Goal: Task Accomplishment & Management: Complete application form

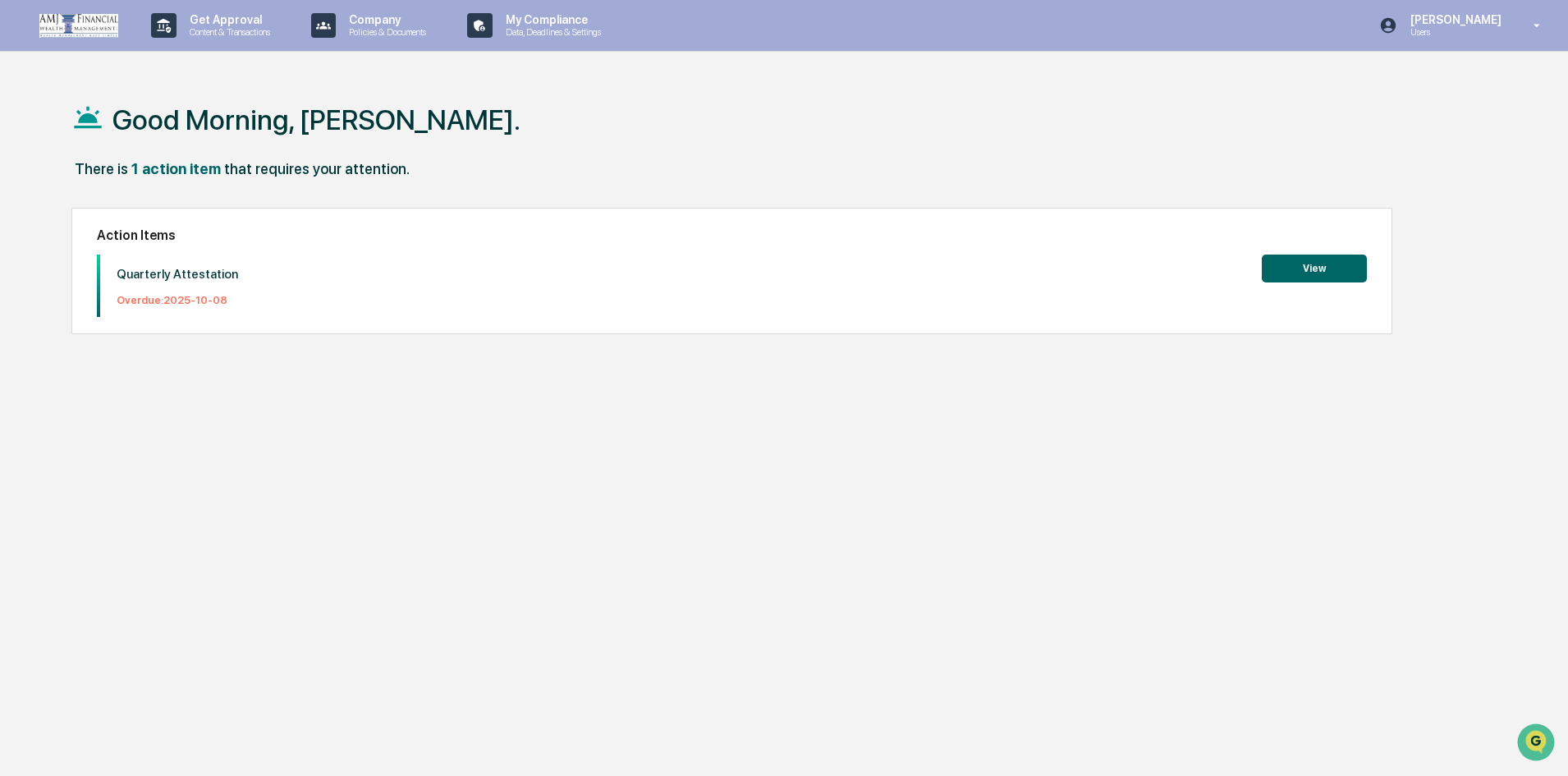
click at [1295, 272] on button "View" at bounding box center [1314, 269] width 105 height 28
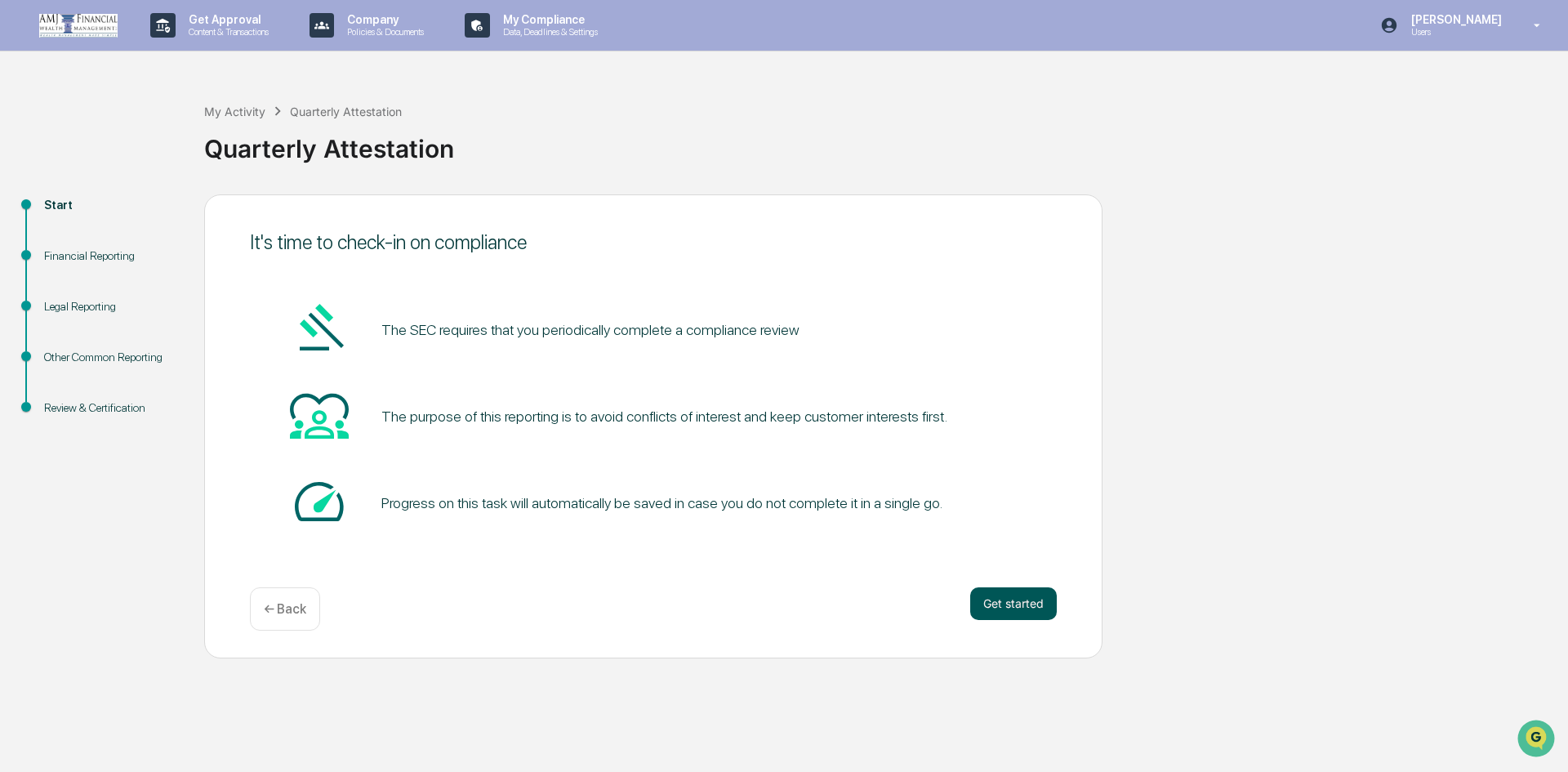
click at [1006, 594] on button "Get started" at bounding box center [1013, 604] width 86 height 33
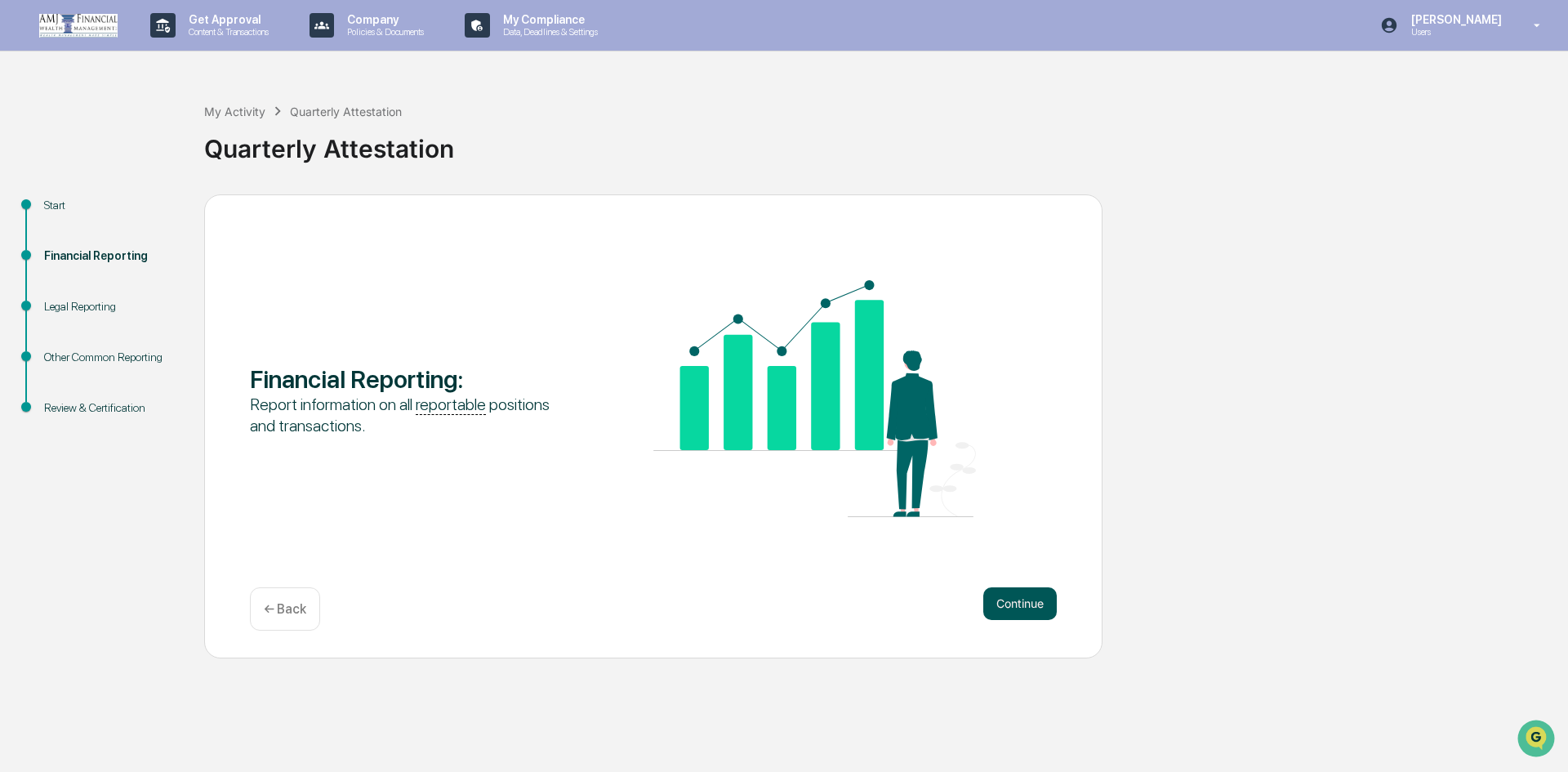
click at [1007, 599] on button "Continue" at bounding box center [1020, 604] width 73 height 33
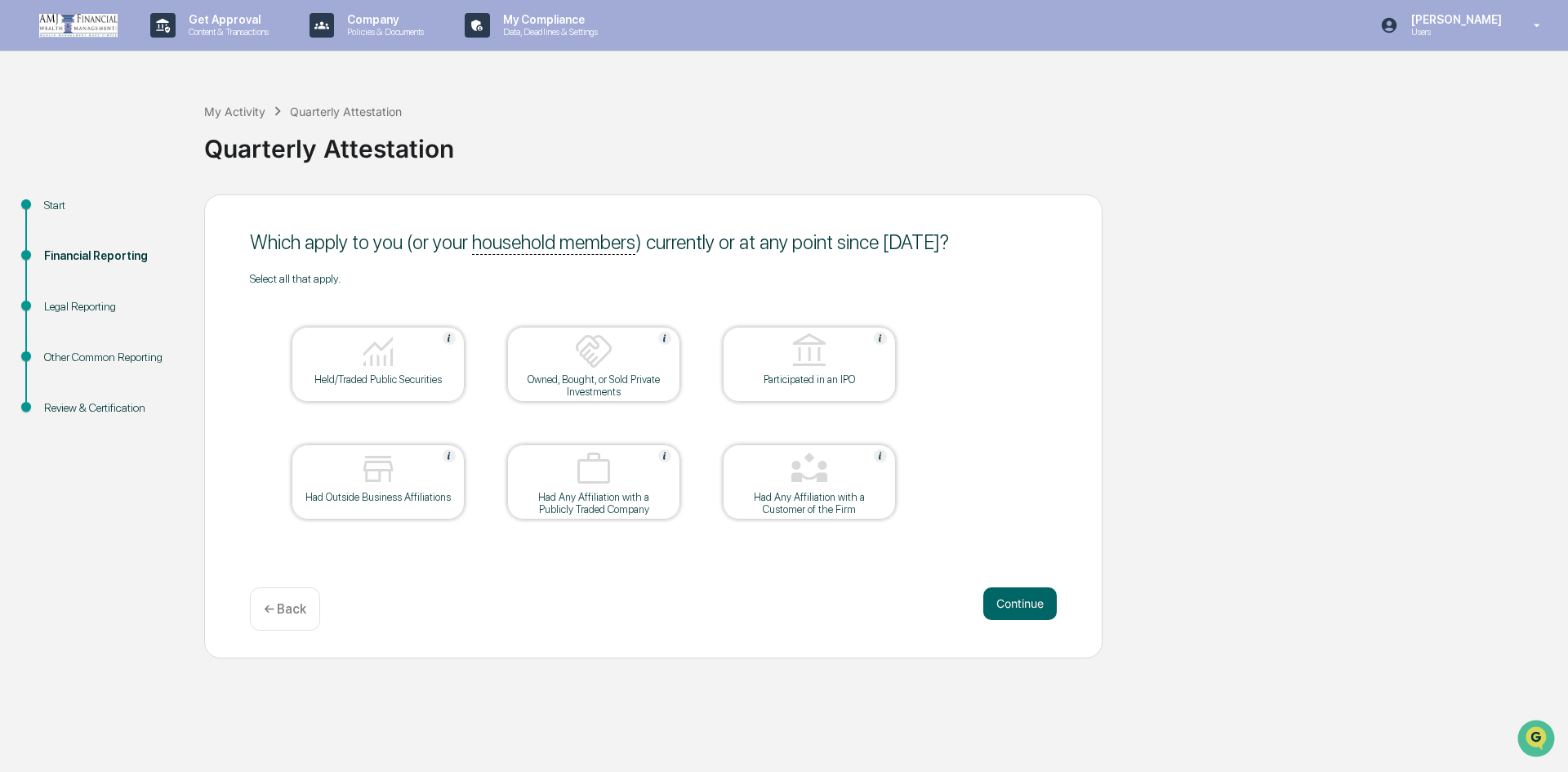
click at [1007, 599] on button "Continue" at bounding box center [1020, 604] width 73 height 33
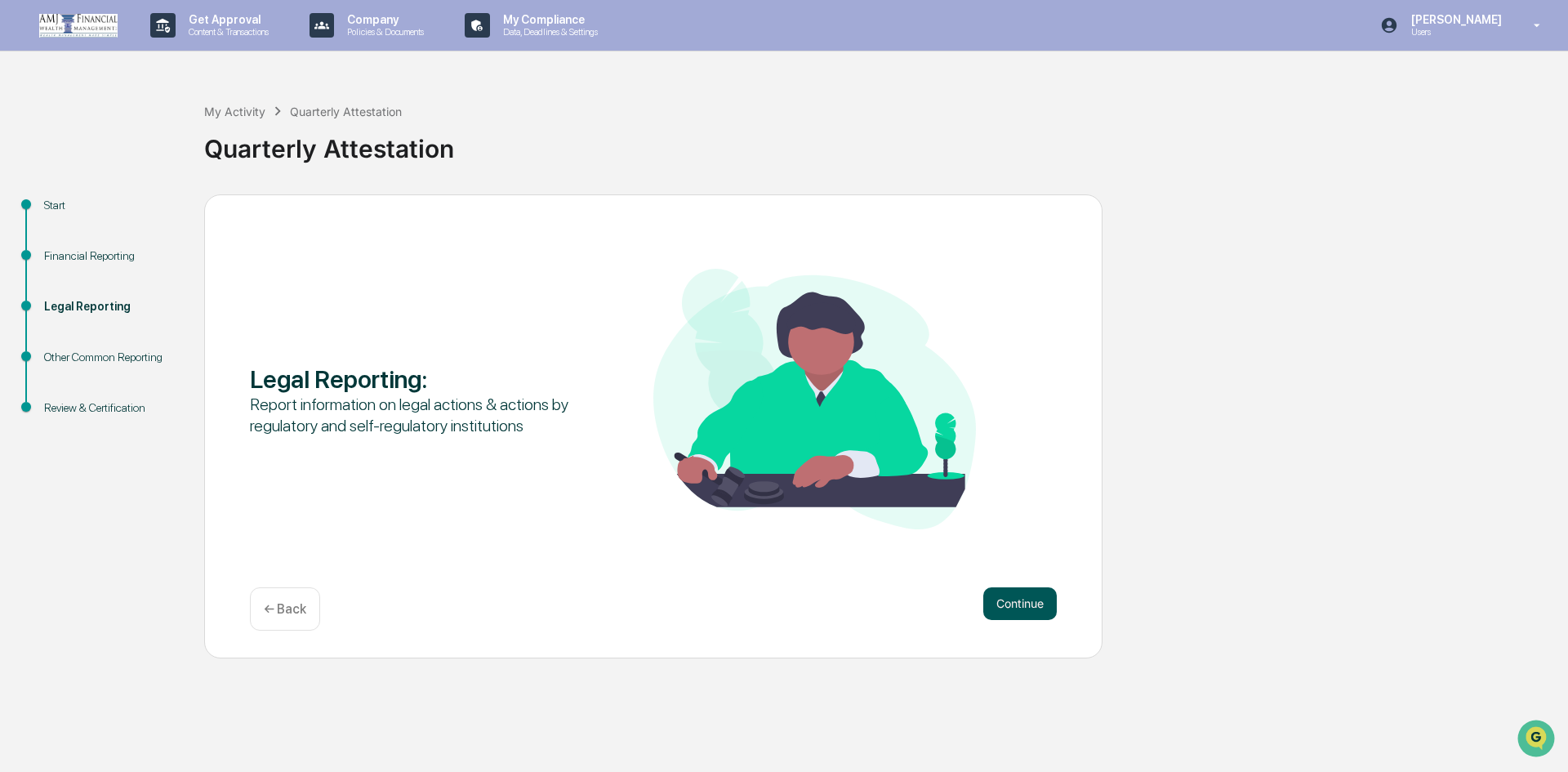
click at [1011, 601] on button "Continue" at bounding box center [1020, 604] width 73 height 33
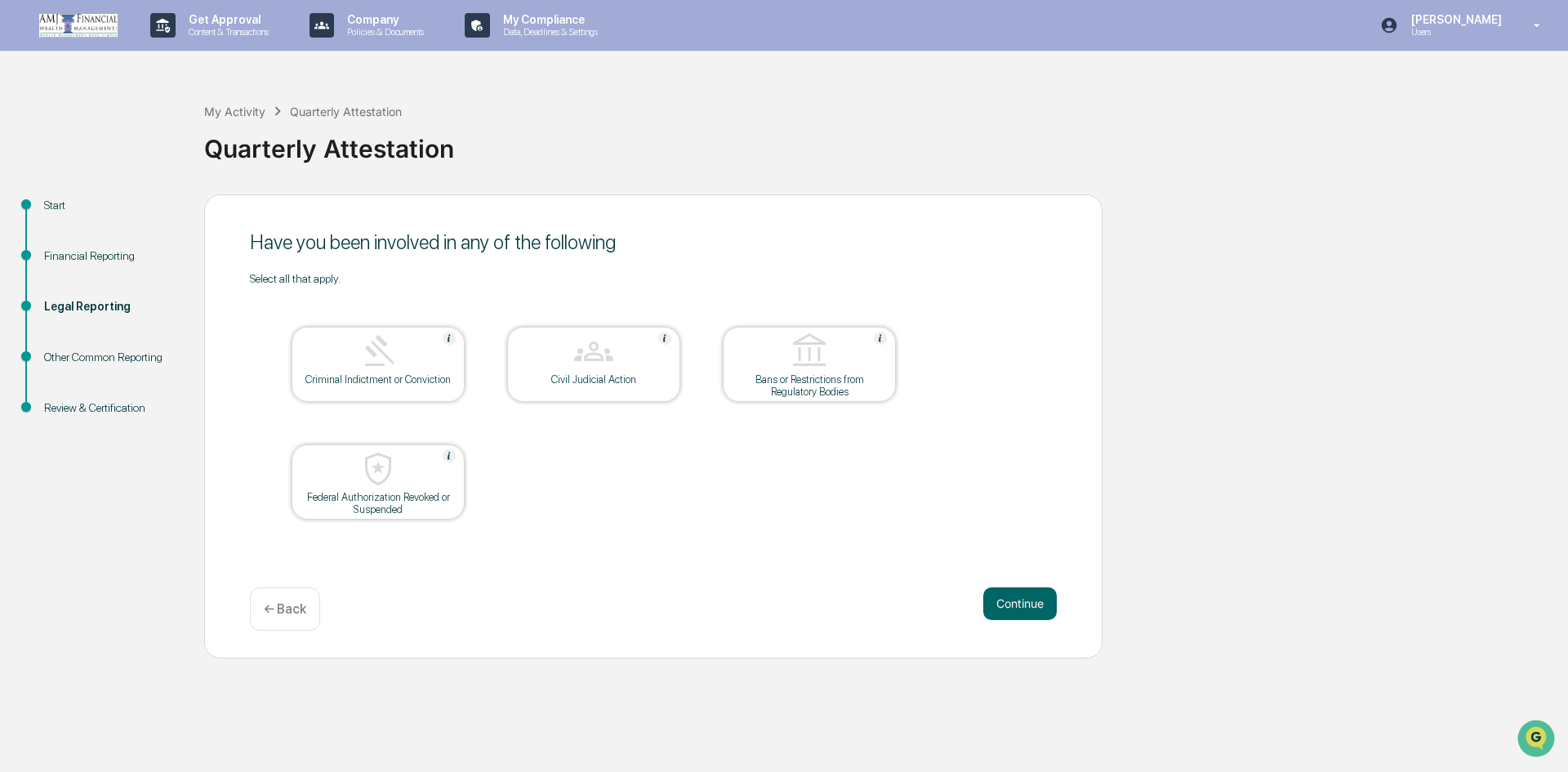
click at [1011, 601] on button "Continue" at bounding box center [1020, 604] width 73 height 33
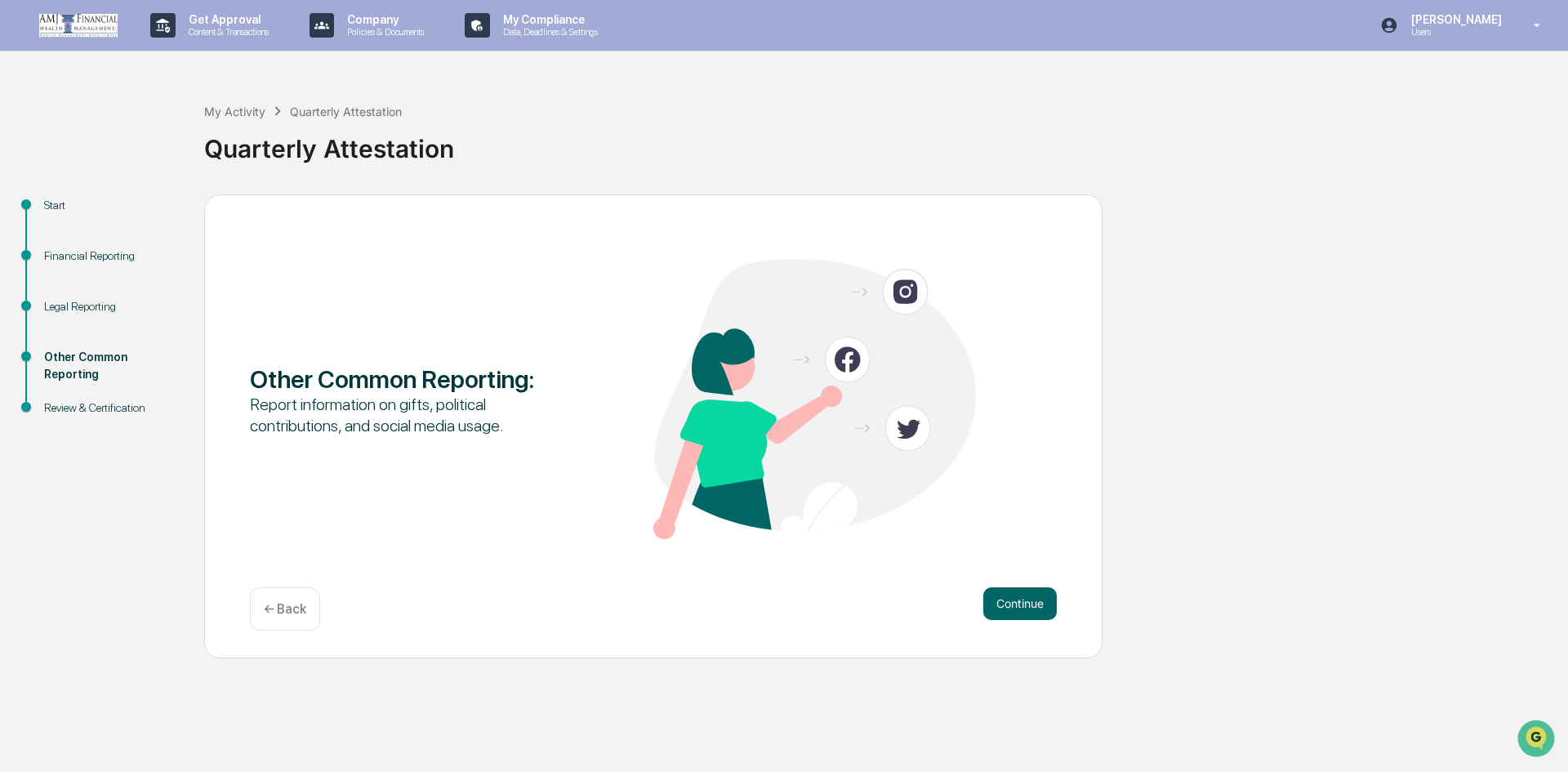
click at [1011, 601] on button "Continue" at bounding box center [1020, 604] width 73 height 33
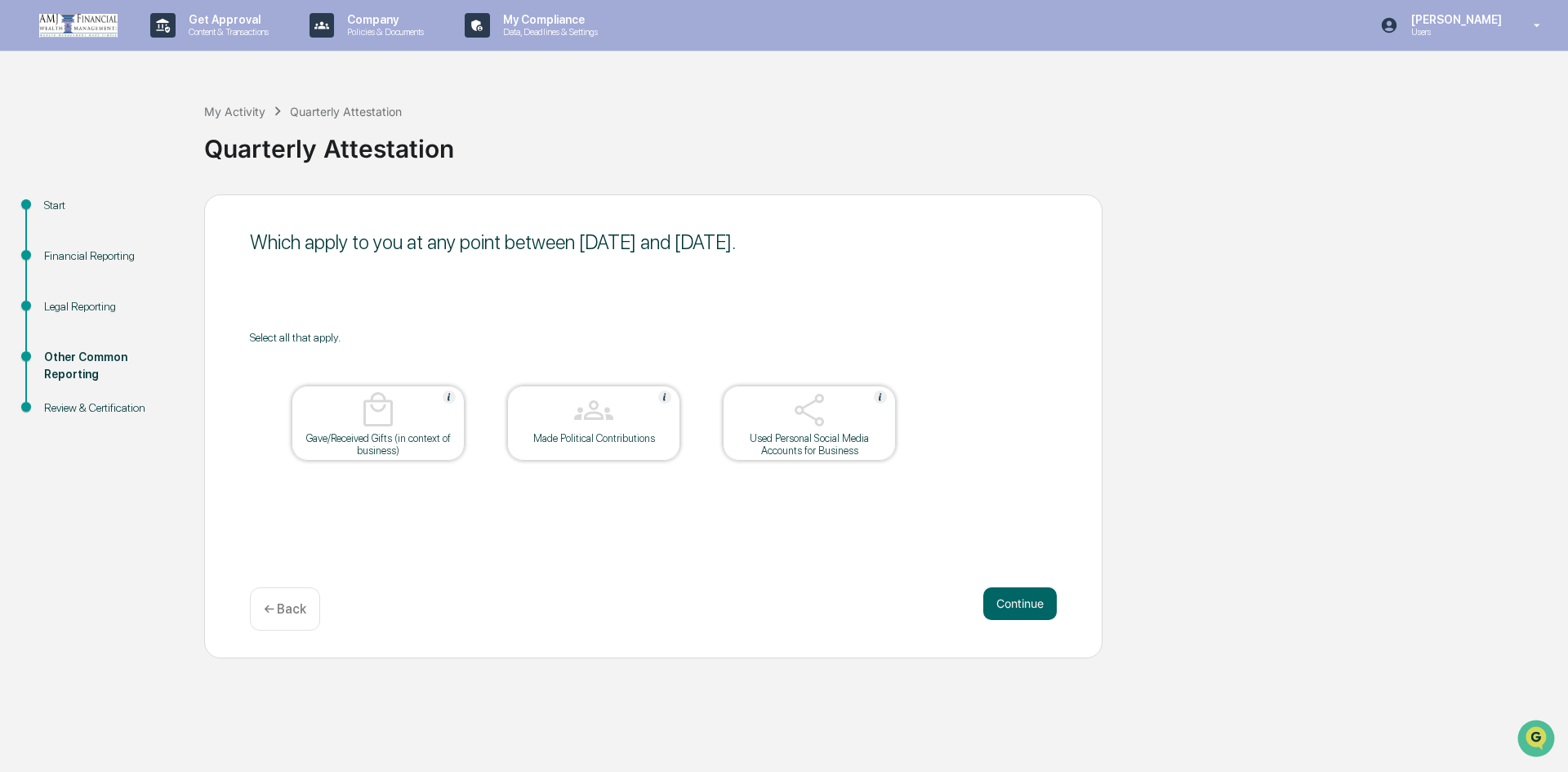
click at [1011, 601] on button "Continue" at bounding box center [1020, 604] width 73 height 33
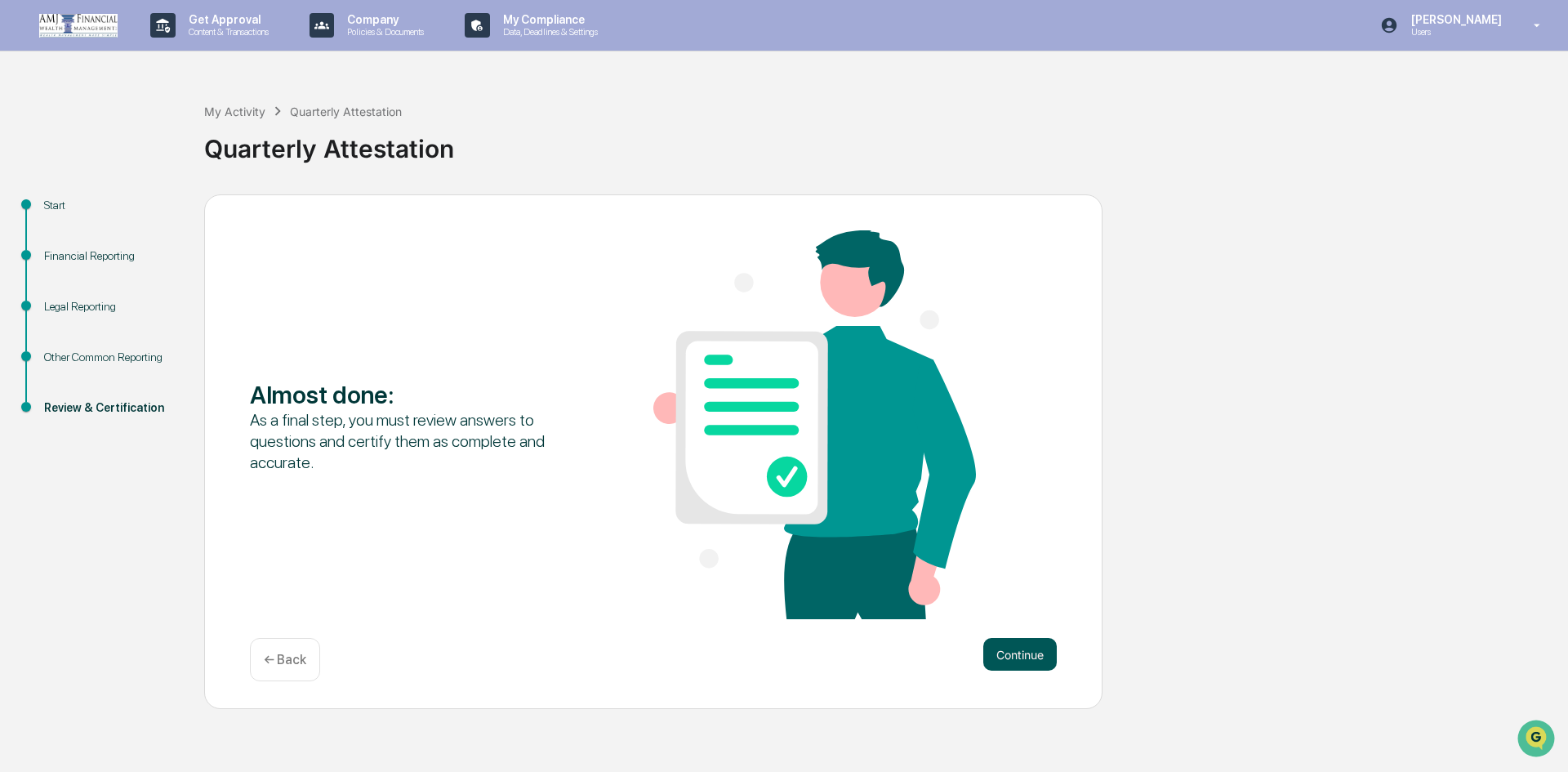
click at [991, 655] on button "Continue" at bounding box center [1020, 655] width 73 height 33
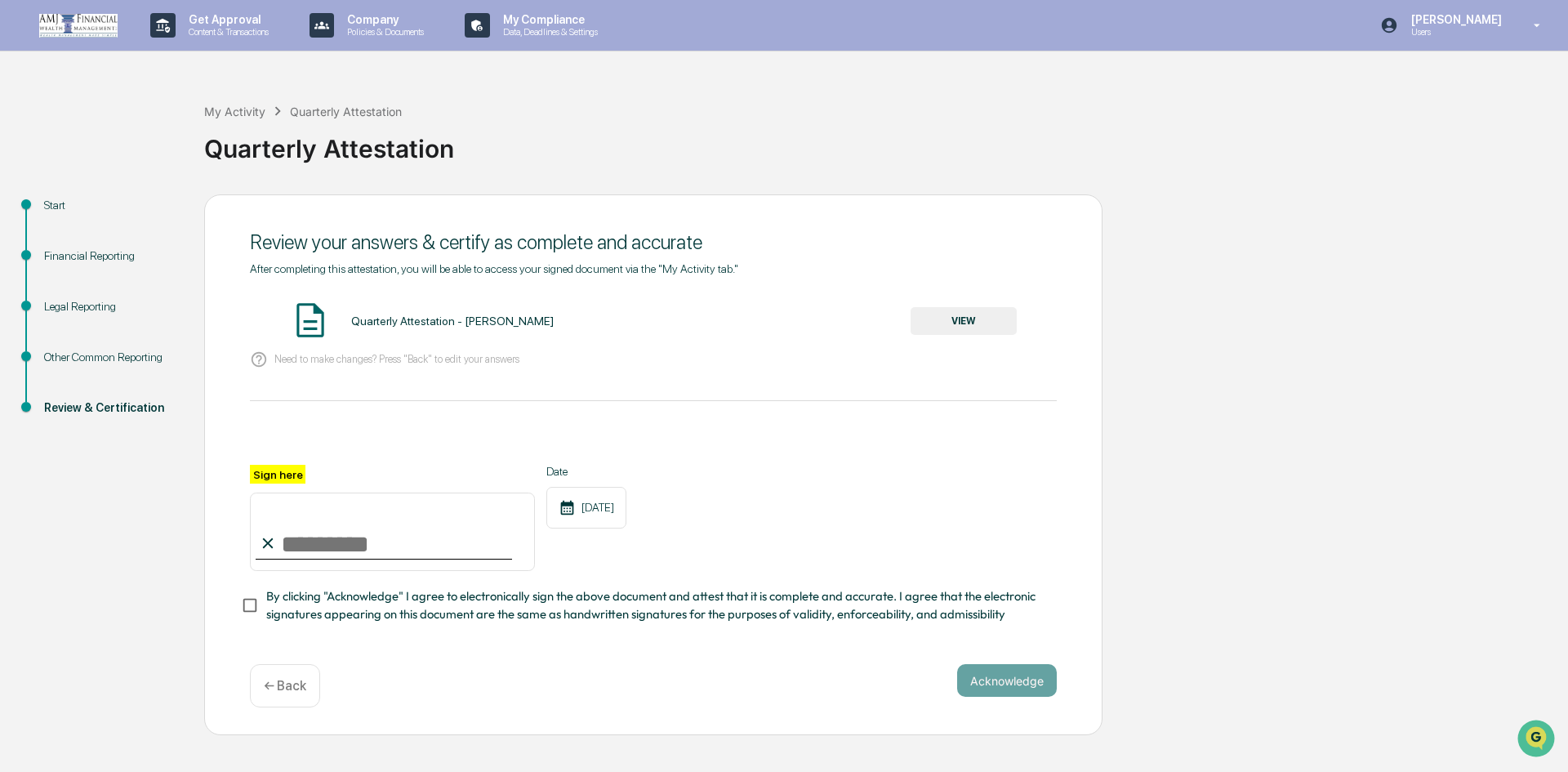
click at [944, 319] on button "VIEW" at bounding box center [964, 321] width 106 height 28
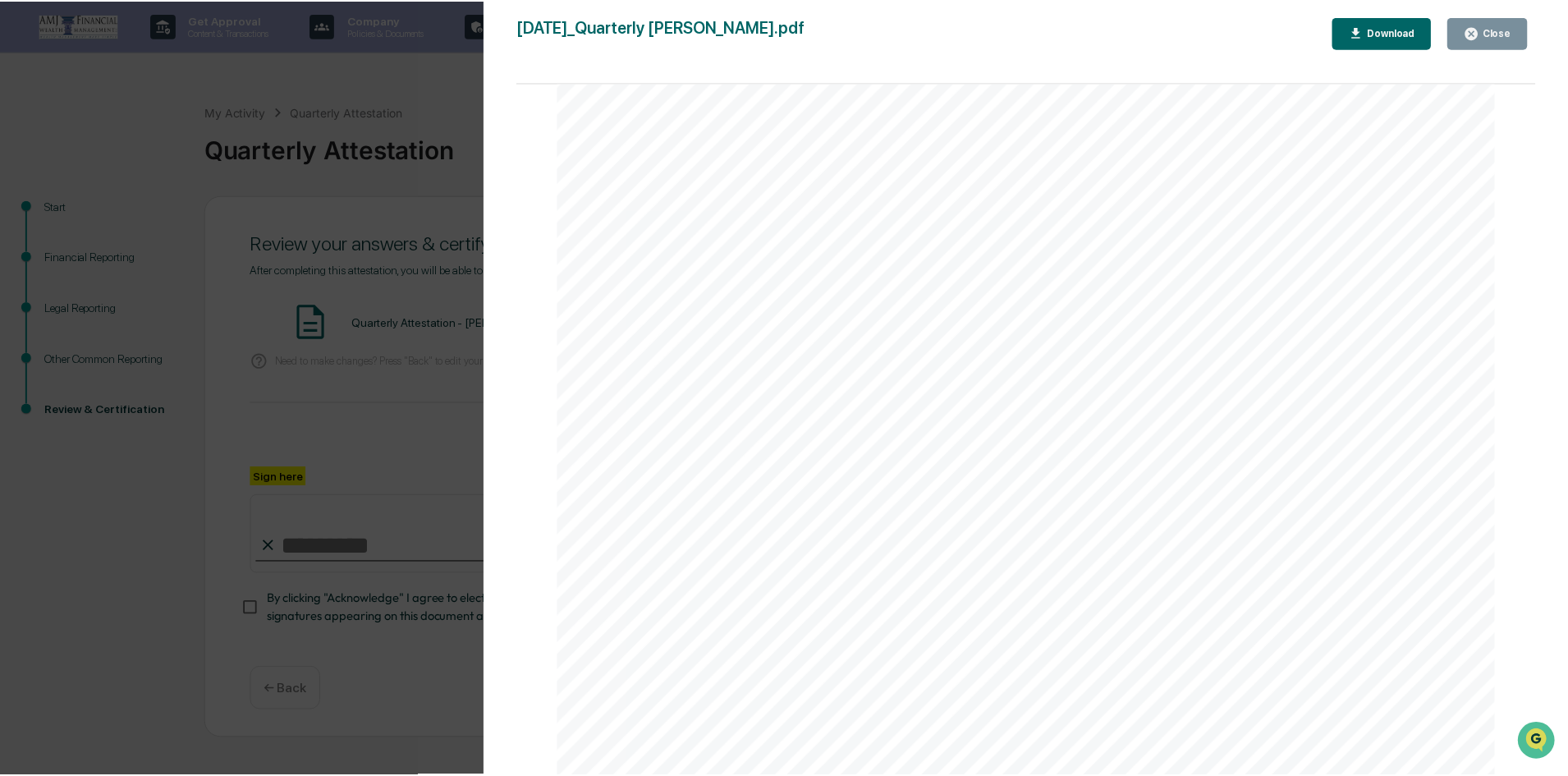
scroll to position [4679, 0]
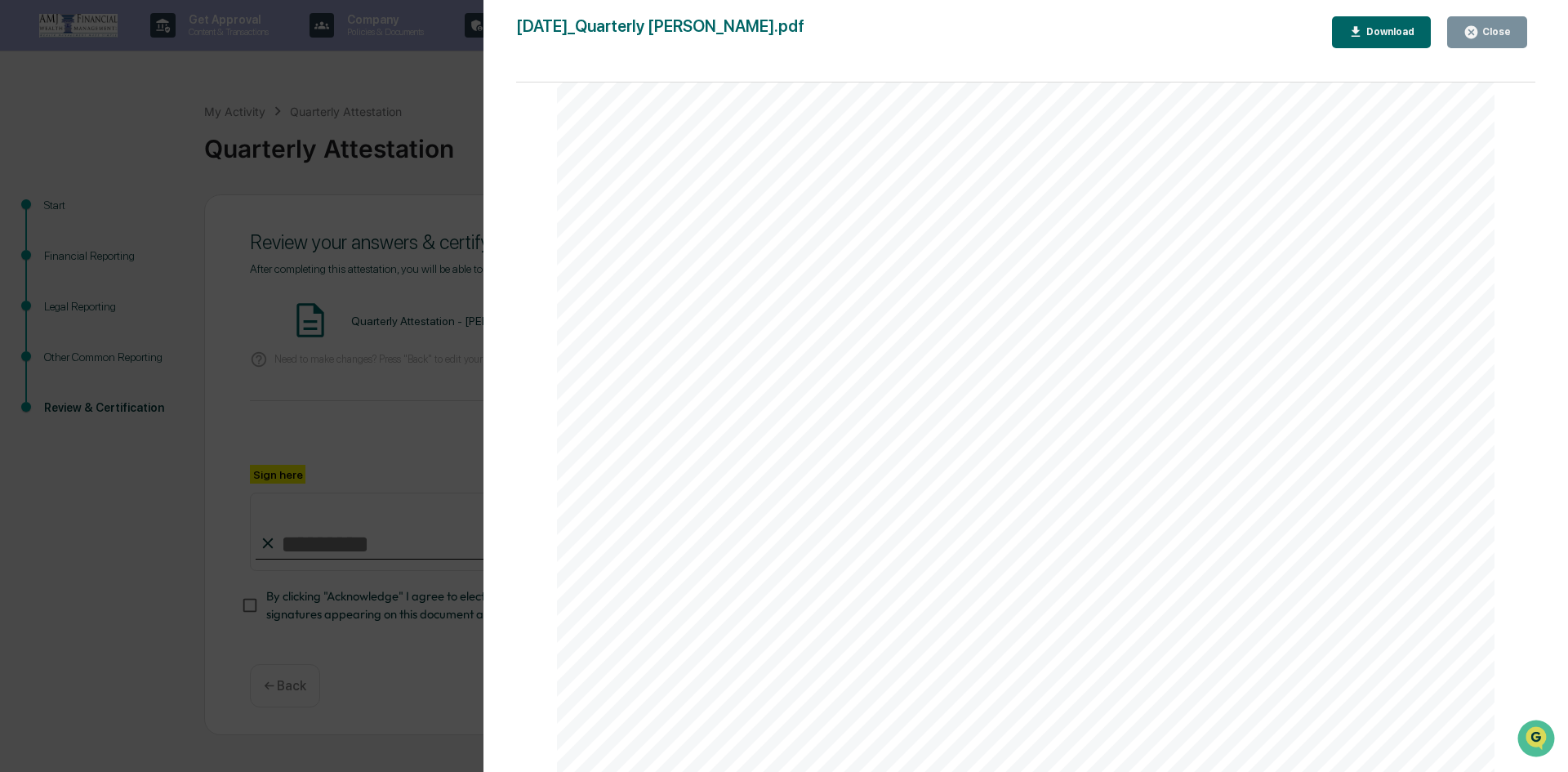
click at [489, 191] on div "Version History [DATE] 02:45 PM [PERSON_NAME] [DATE]_Quarterly [PERSON_NAME].pd…" at bounding box center [1026, 402] width 1085 height 804
click at [353, 185] on div "Version History [DATE] 02:45 PM [PERSON_NAME] [DATE]_Quarterly [PERSON_NAME].pd…" at bounding box center [784, 386] width 1568 height 772
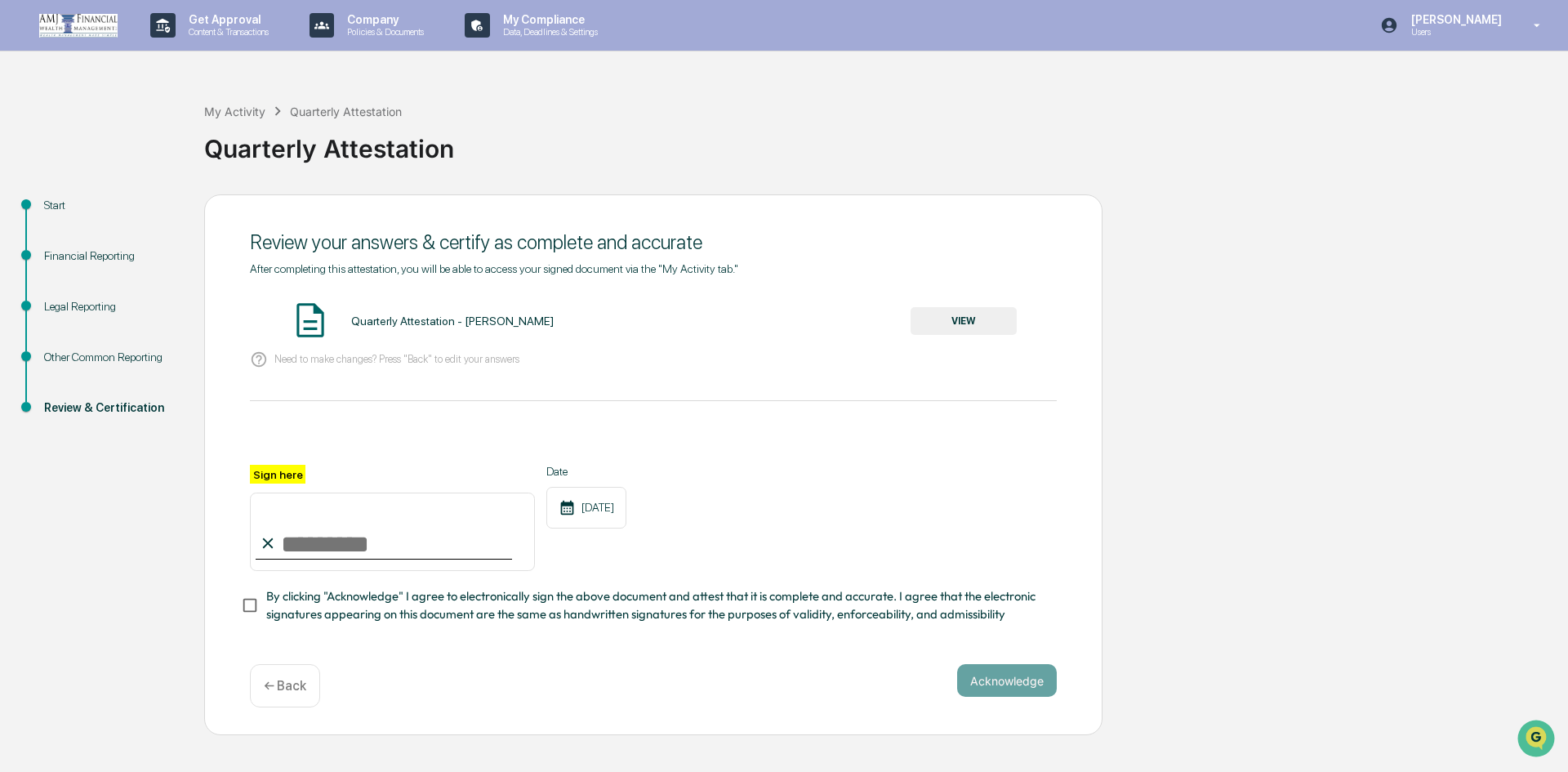
click at [62, 195] on ul "Start Financial Reporting Legal Reporting Other Common Reporting Review & Certi…" at bounding box center [105, 326] width 196 height 263
click at [59, 208] on div "Start" at bounding box center [111, 205] width 134 height 17
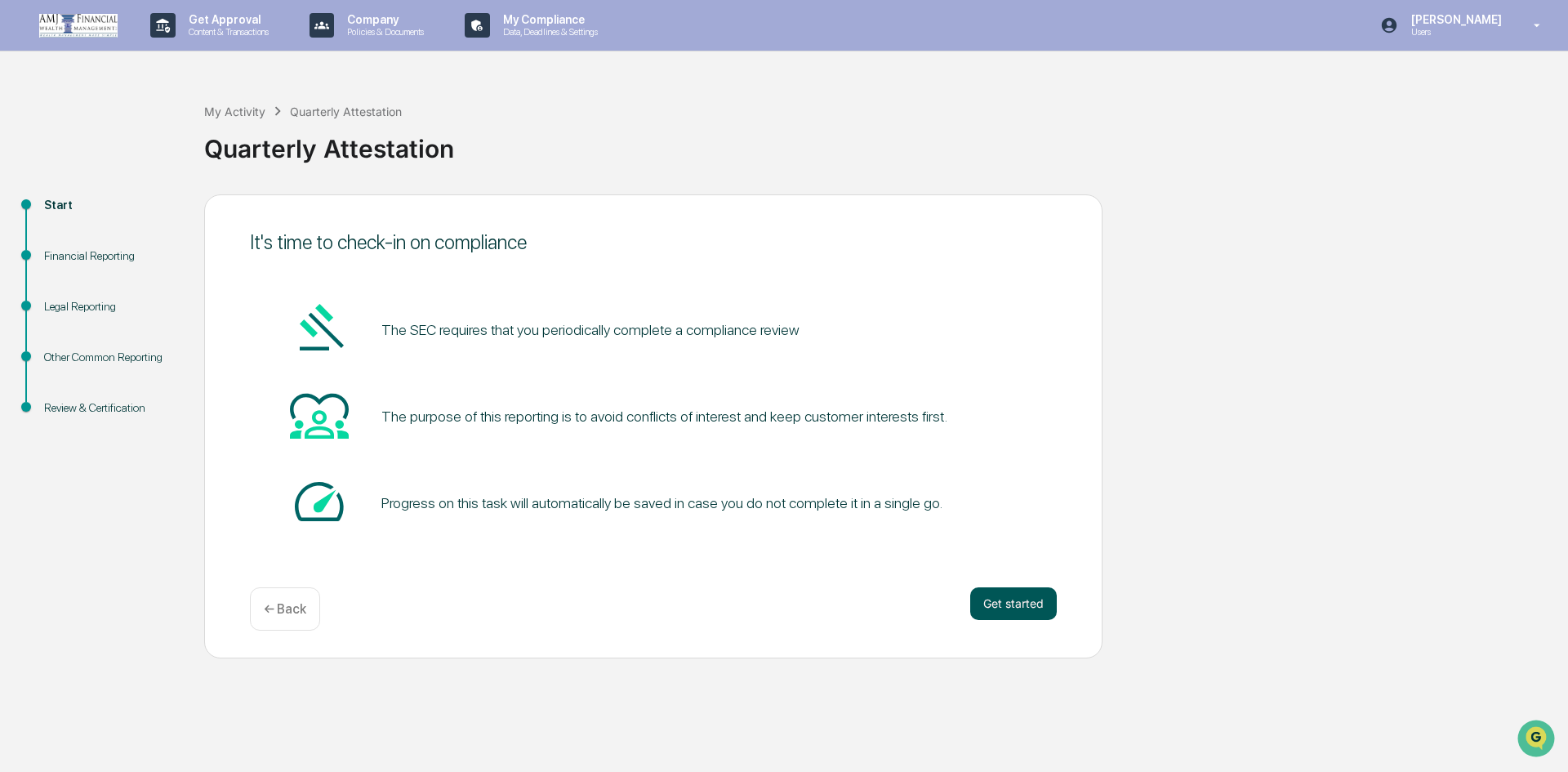
click at [1010, 604] on button "Get started" at bounding box center [1013, 604] width 86 height 33
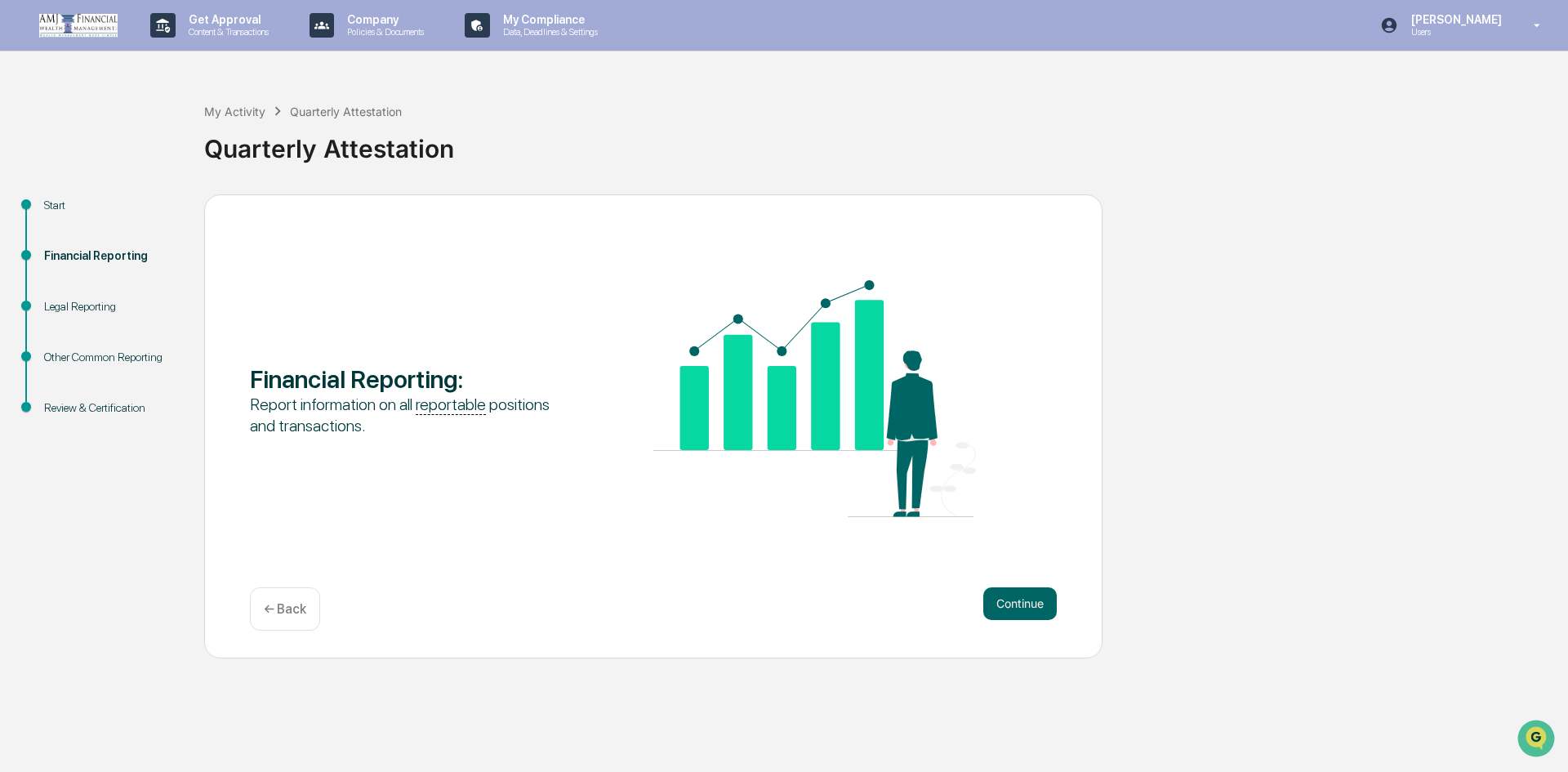
click at [1010, 604] on button "Continue" at bounding box center [1020, 604] width 73 height 33
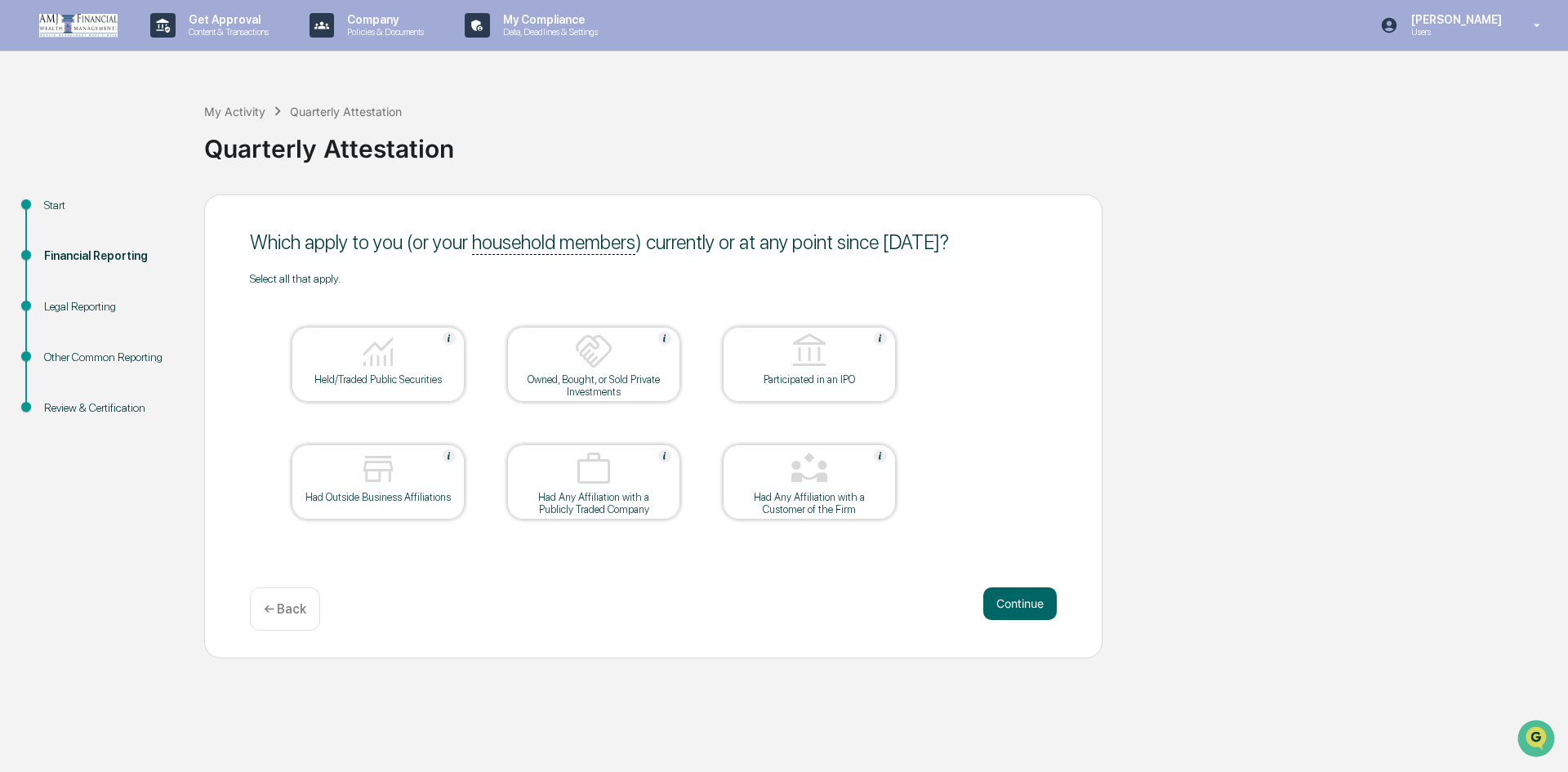
click at [1010, 604] on button "Continue" at bounding box center [1020, 604] width 73 height 33
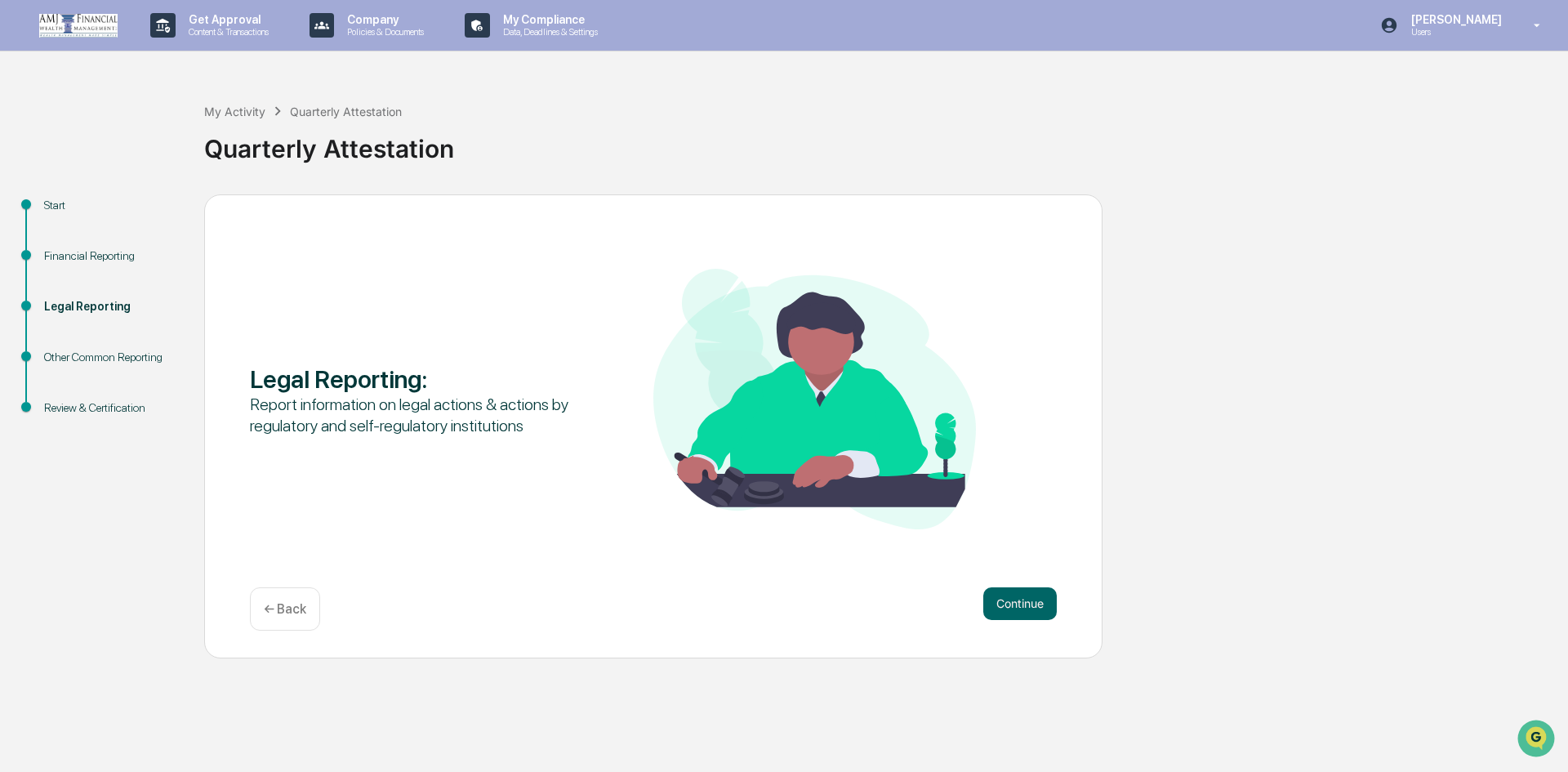
click at [1010, 604] on button "Continue" at bounding box center [1020, 604] width 73 height 33
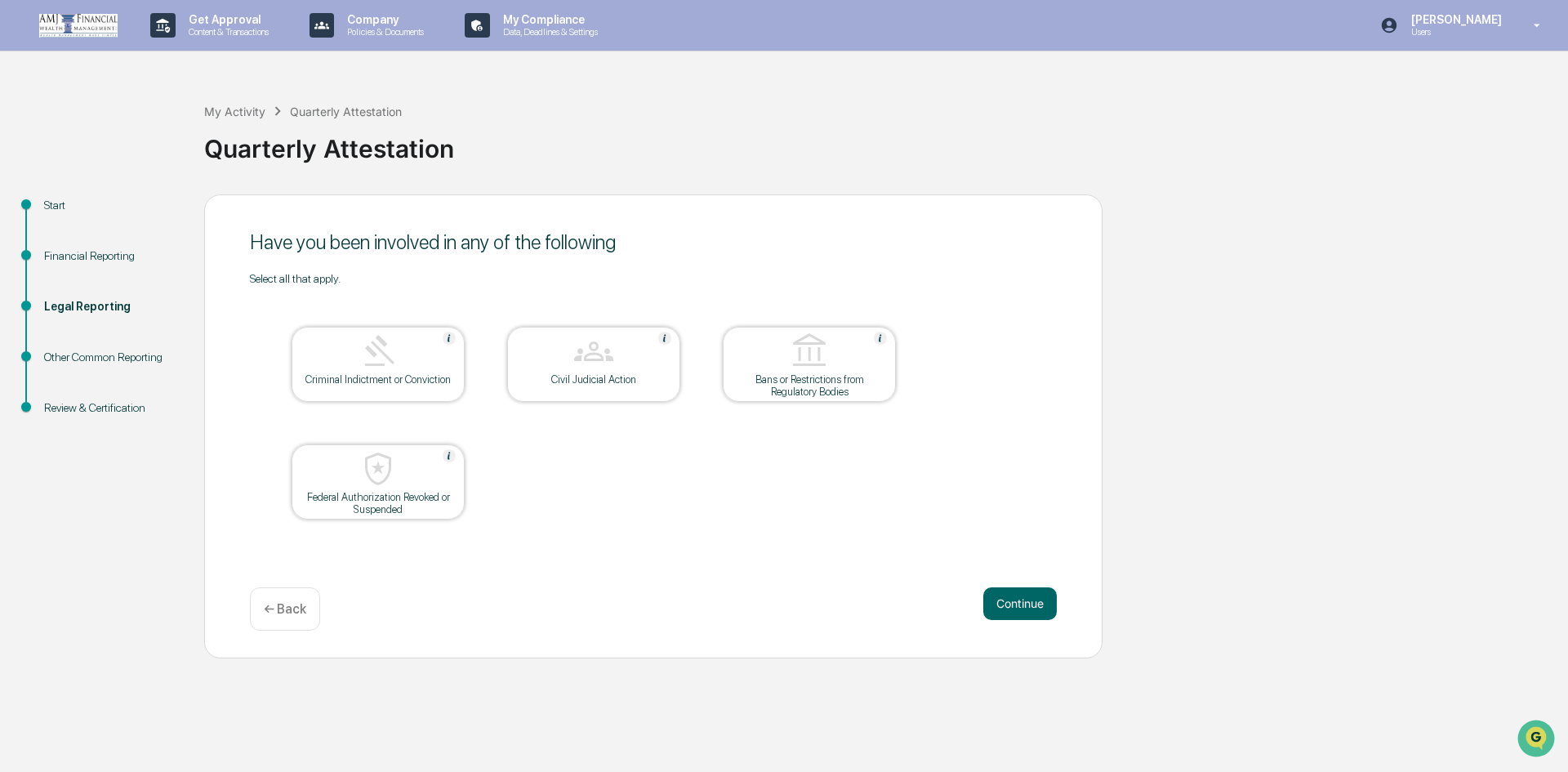
click at [1010, 604] on button "Continue" at bounding box center [1020, 604] width 73 height 33
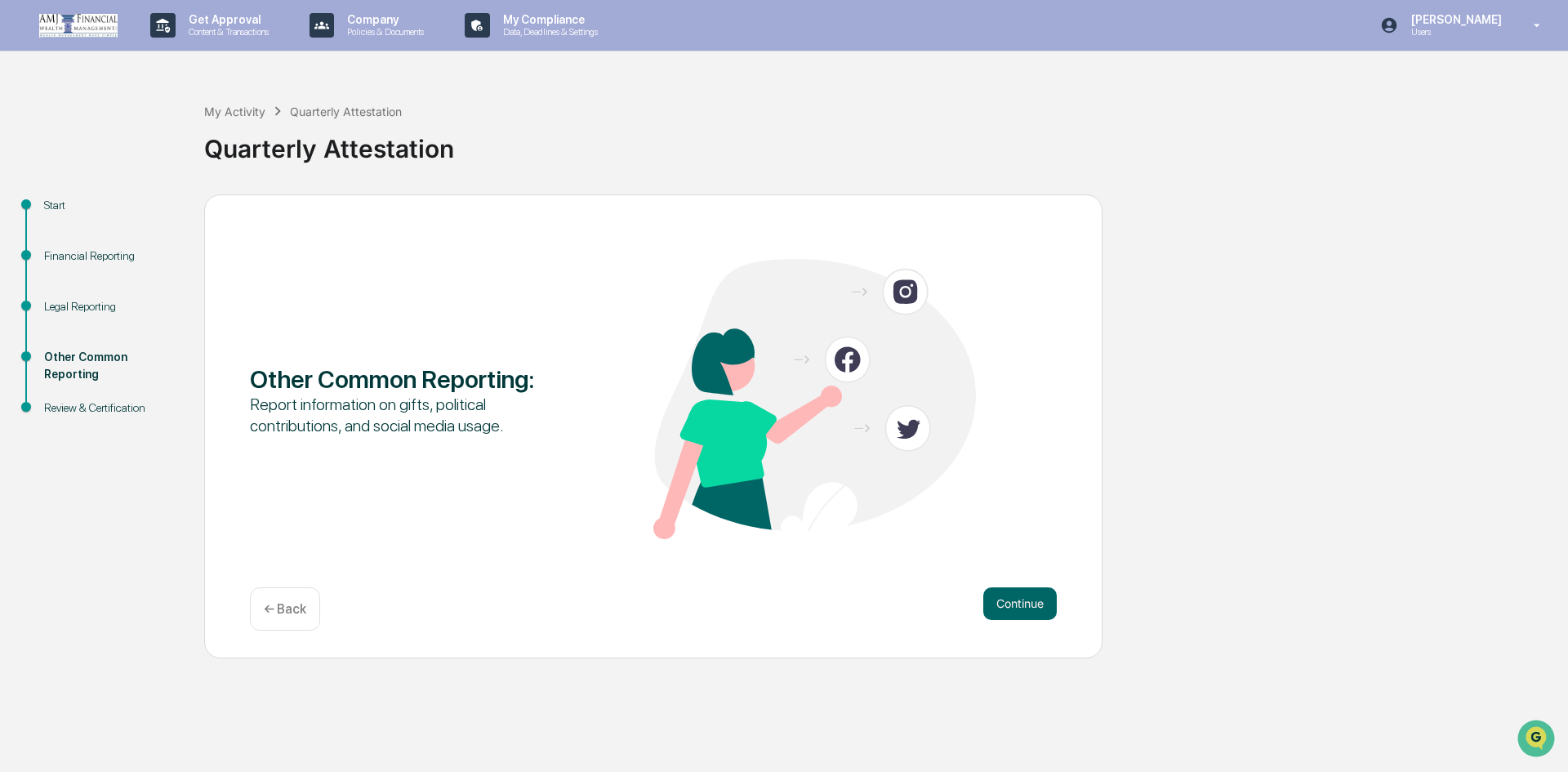
click at [1010, 604] on button "Continue" at bounding box center [1020, 604] width 73 height 33
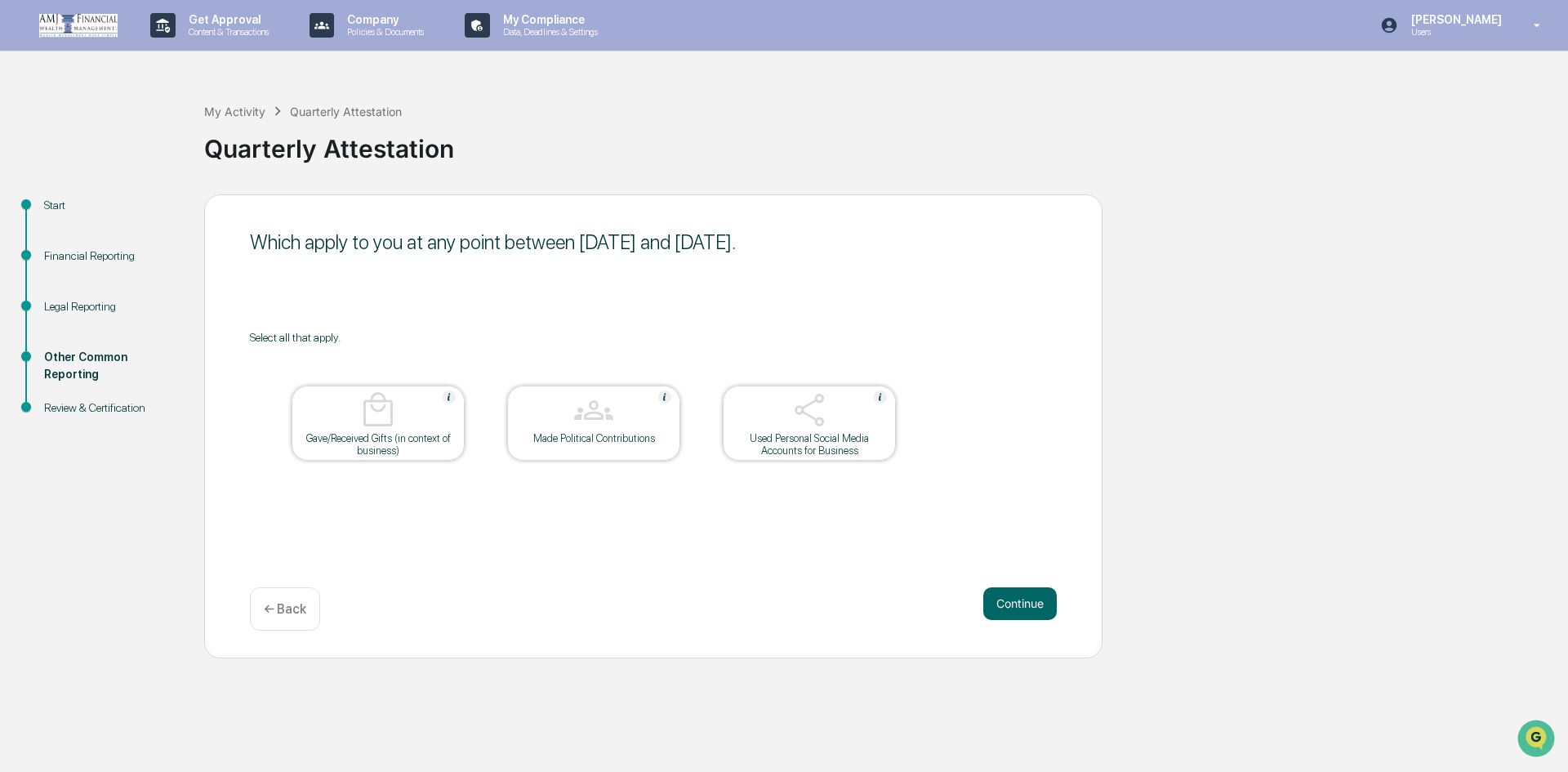
click at [1010, 604] on button "Continue" at bounding box center [1020, 604] width 73 height 33
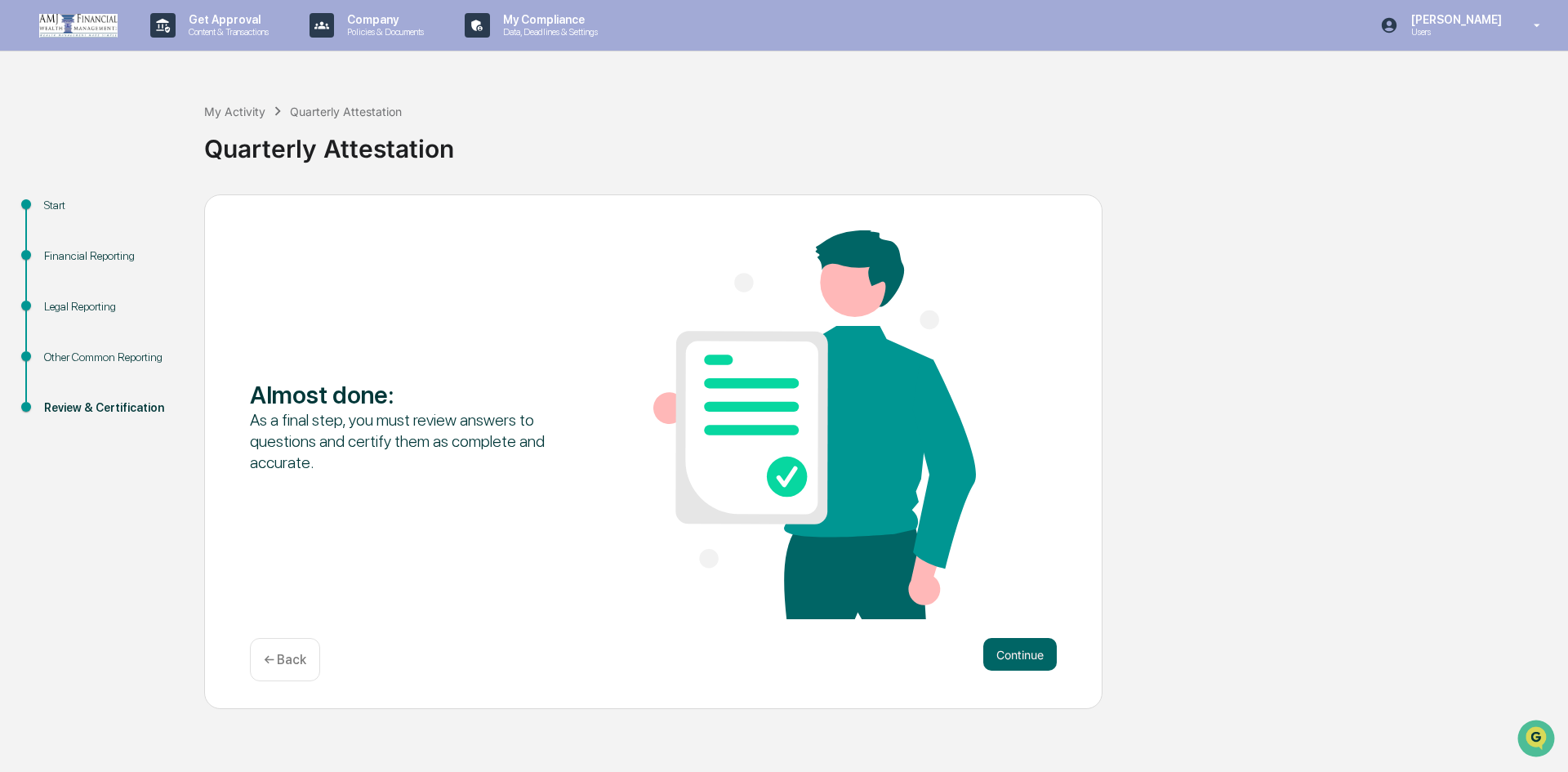
click at [1010, 604] on div "Almost done : As a final step, you must review answers to questions and certify…" at bounding box center [653, 426] width 807 height 392
click at [1033, 648] on button "Continue" at bounding box center [1020, 655] width 73 height 33
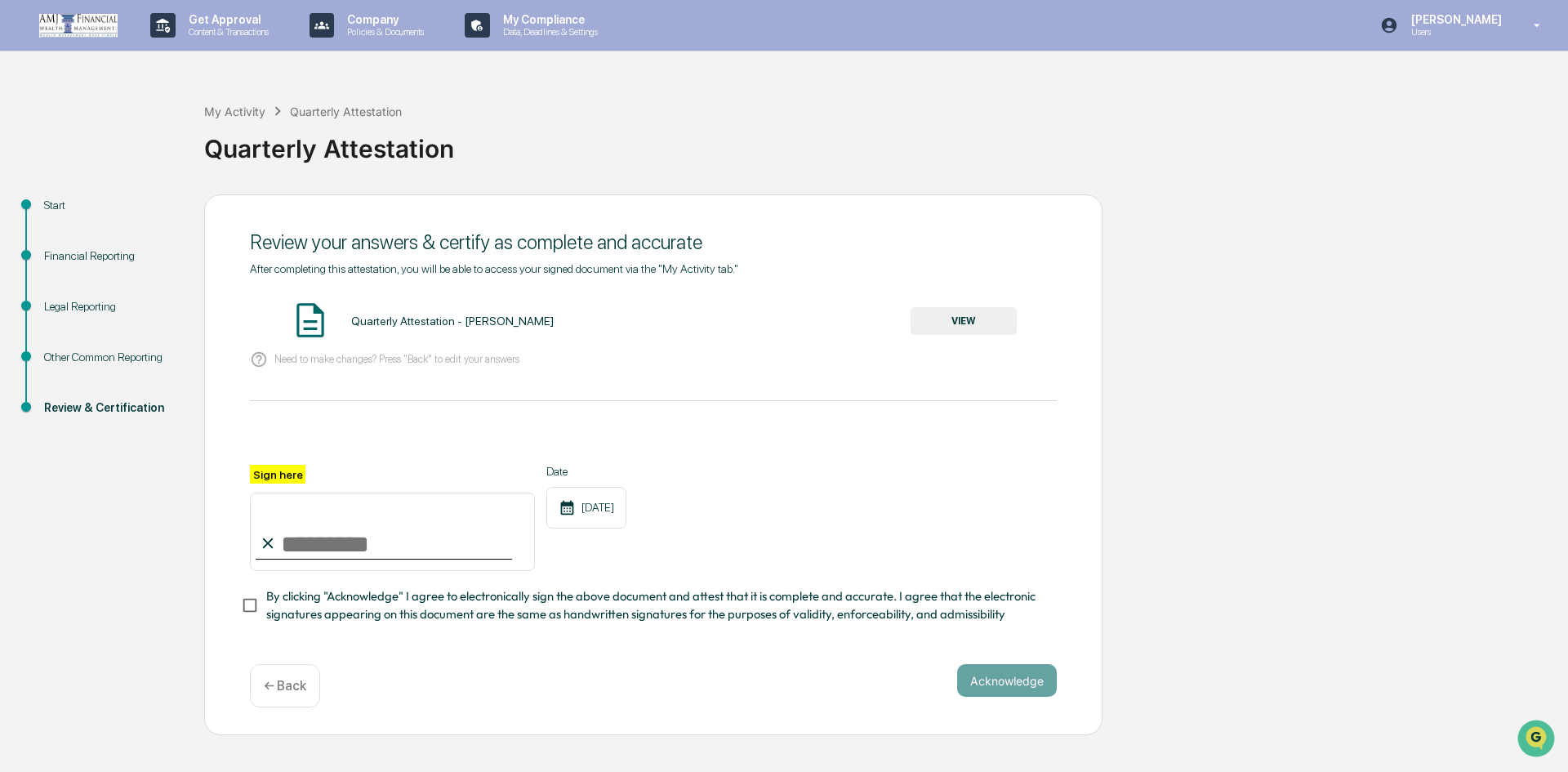
click at [383, 535] on input "Sign here" at bounding box center [392, 532] width 285 height 78
type input "**********"
click at [985, 681] on button "Acknowledge" at bounding box center [1007, 681] width 99 height 33
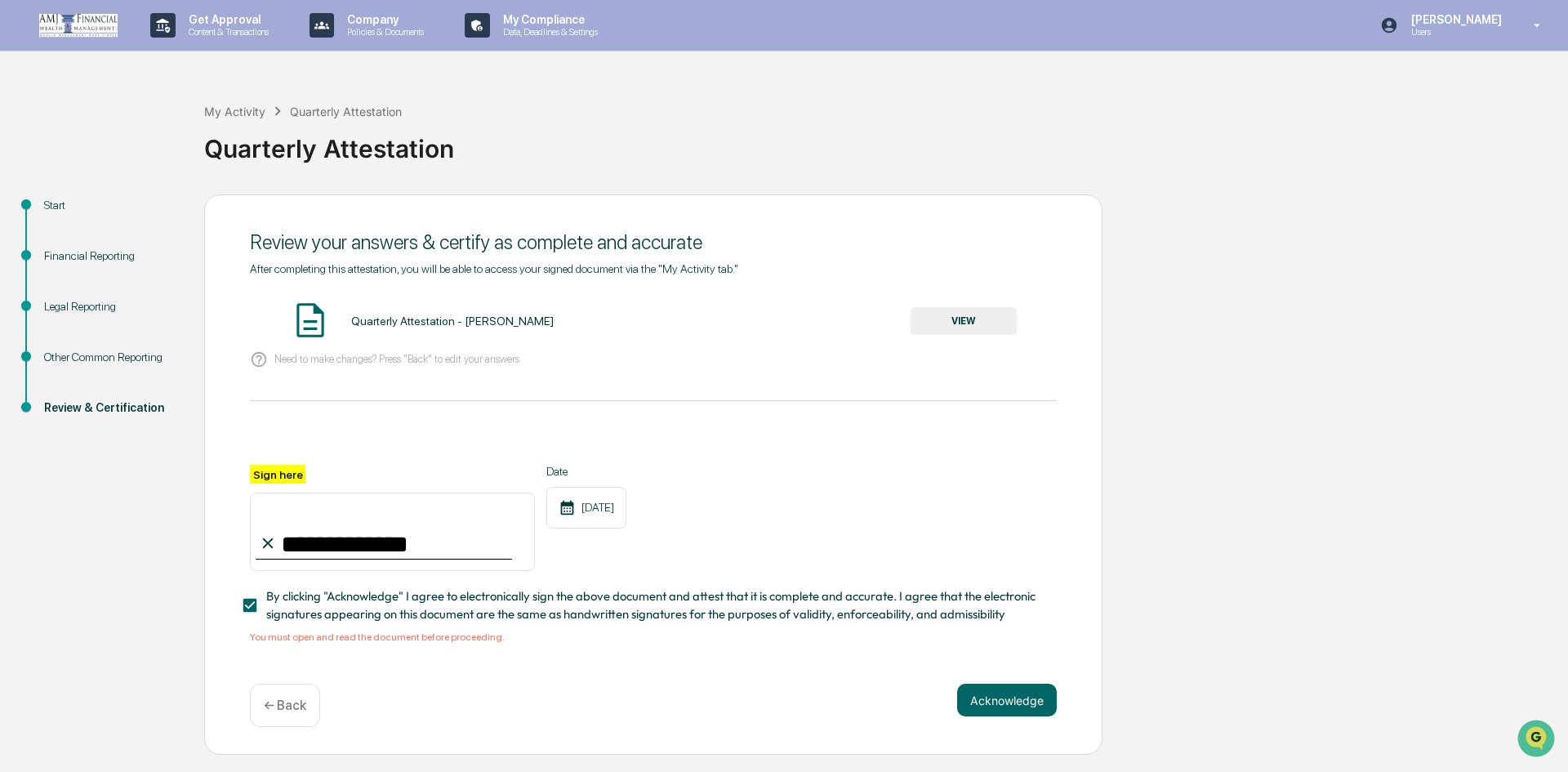
click at [976, 323] on button "VIEW" at bounding box center [964, 321] width 106 height 28
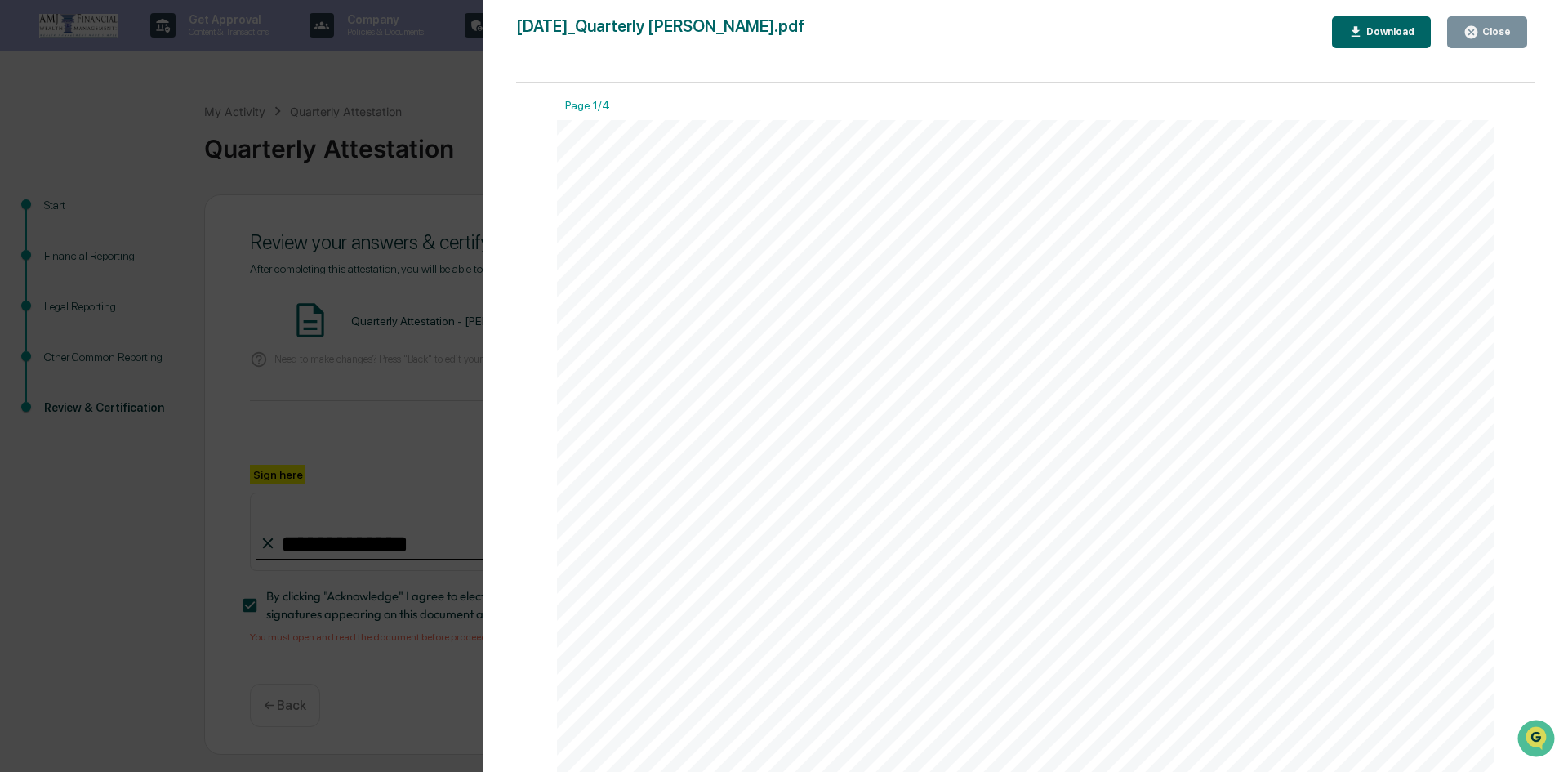
click at [432, 226] on div "Version History [DATE] 02:46 PM [PERSON_NAME] [DATE]_Quarterly [PERSON_NAME].pd…" at bounding box center [784, 386] width 1568 height 772
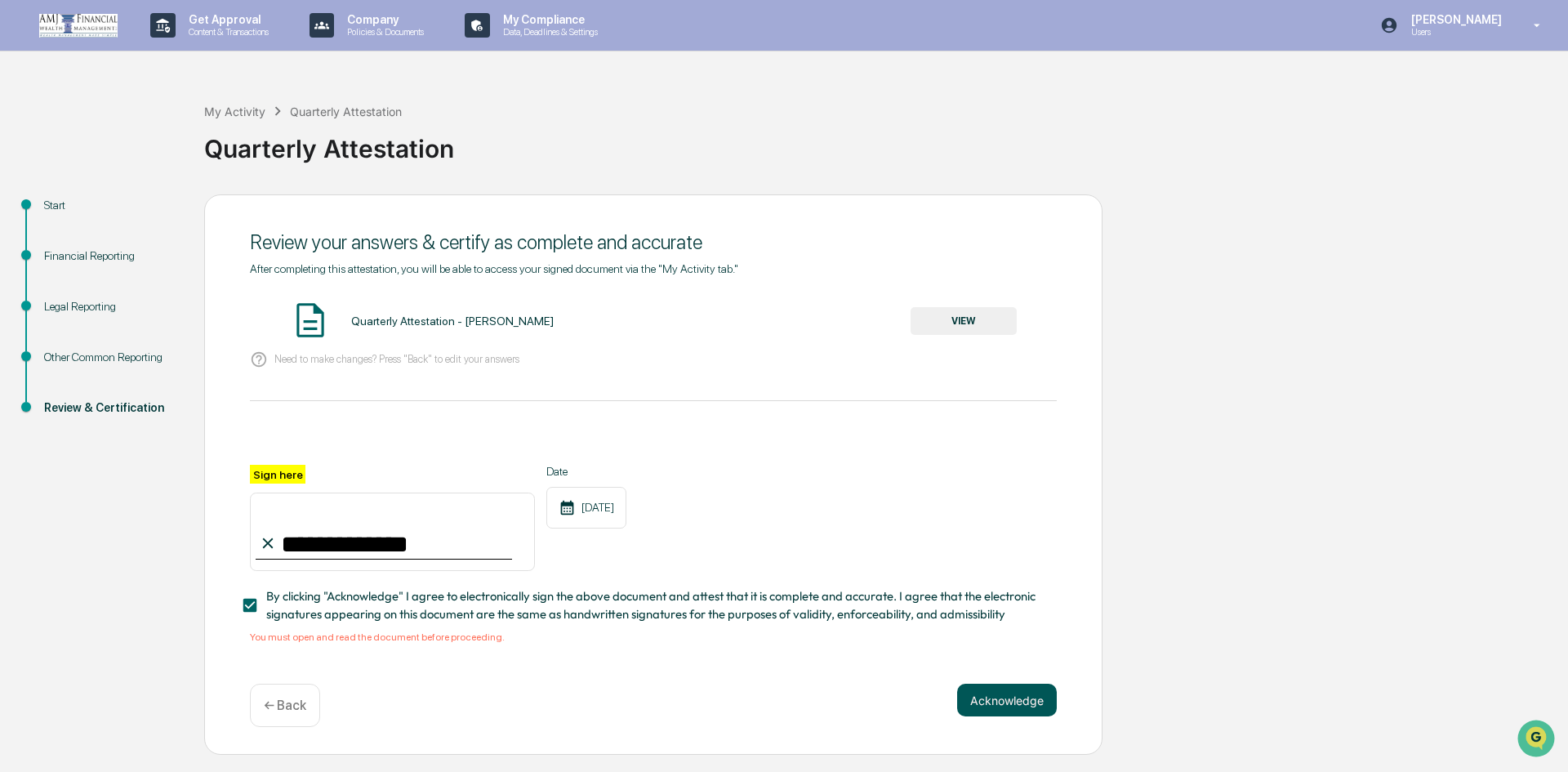
click at [997, 694] on button "Acknowledge" at bounding box center [1007, 700] width 99 height 33
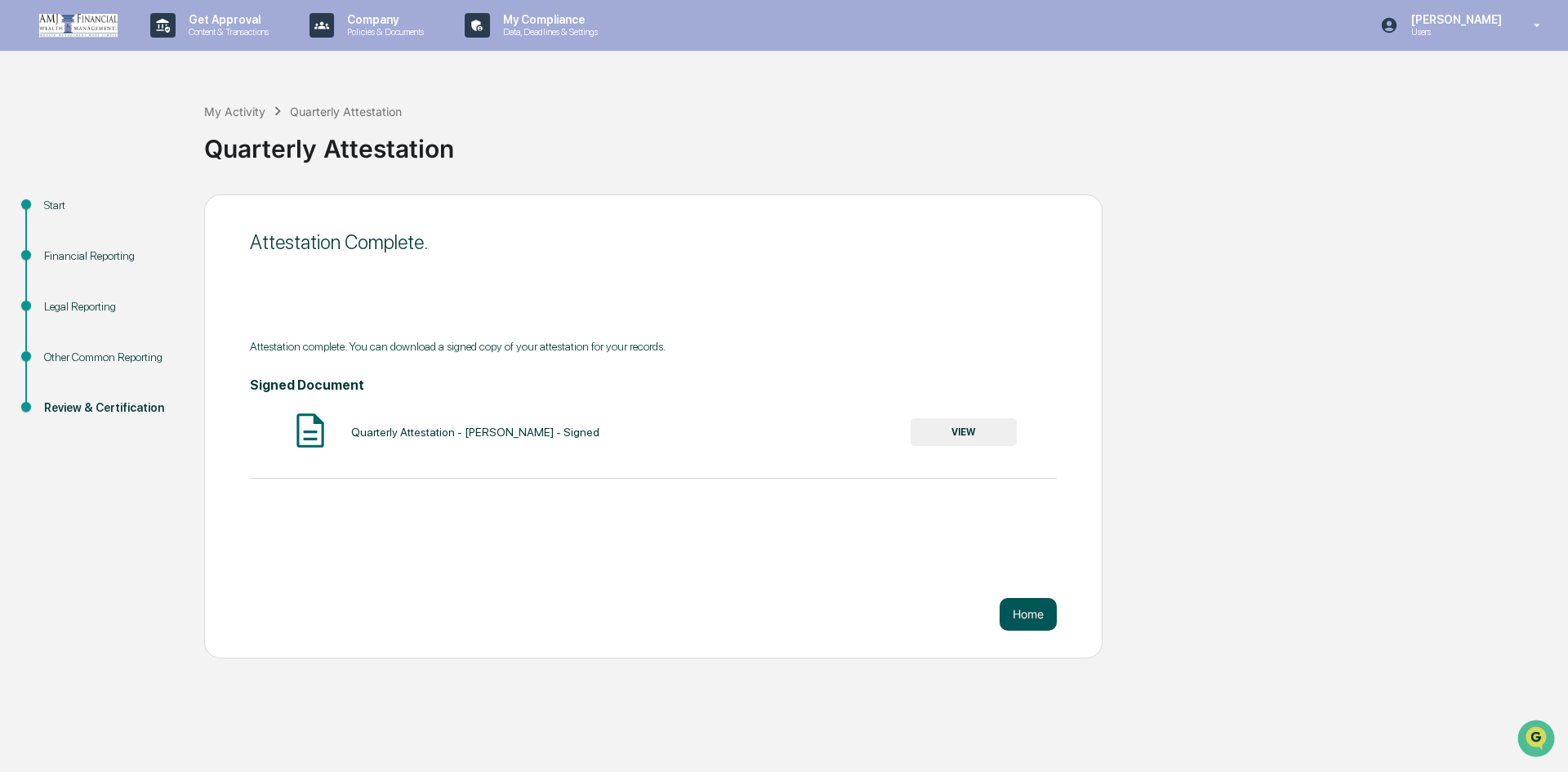
click at [1053, 608] on button "Home" at bounding box center [1028, 614] width 57 height 33
